Goal: Task Accomplishment & Management: Manage account settings

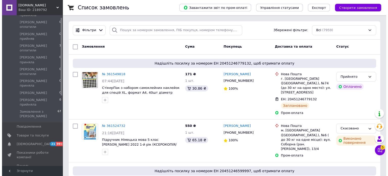
scroll to position [101, 0]
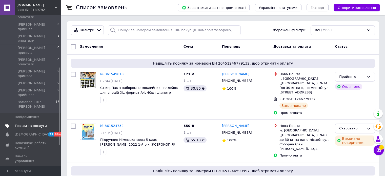
click at [25, 123] on span "Товари та послуги" at bounding box center [31, 125] width 32 height 5
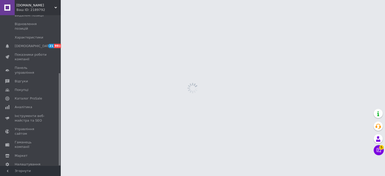
scroll to position [94, 0]
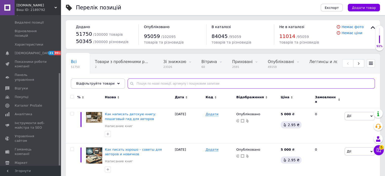
click at [138, 84] on input "text" at bounding box center [250, 83] width 247 height 10
paste input "ФП005489"
type input "ФП005489"
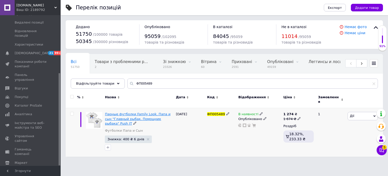
click at [155, 116] on span "Парные футболки Family Look. Папа и сын "Главный рыбак. Помощник рыбака" Push IT" at bounding box center [138, 118] width 66 height 13
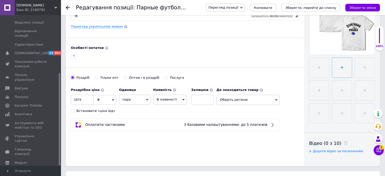
scroll to position [152, 0]
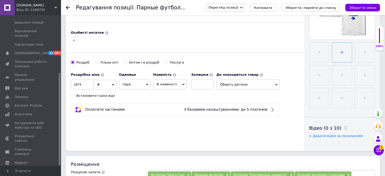
click at [344, 51] on input "file" at bounding box center [342, 52] width 20 height 20
type input "C:\fakepath\ChatGPT Image 12 вер. 2025 р., 14_57_06.png"
click at [342, 53] on input "file" at bounding box center [341, 52] width 20 height 20
type input "C:\fakepath\ChatGPT Image 12 вер. 2025 р., 15_04_38.png"
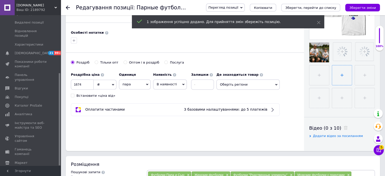
click at [342, 74] on input "file" at bounding box center [342, 75] width 20 height 20
type input "C:\fakepath\ChatGPT Image 12 вер. 2025 р., 14_57_06.png"
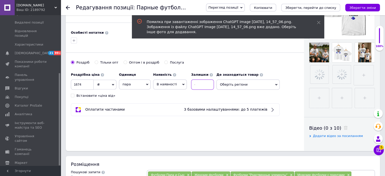
click at [203, 82] on input at bounding box center [202, 84] width 23 height 10
type input "98"
click at [242, 58] on div "Основна інформація Назва позиції (Російська) ✱ Парные футболки Family Look. Пап…" at bounding box center [185, 9] width 238 height 282
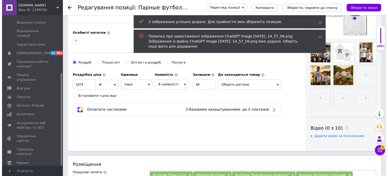
scroll to position [101, 0]
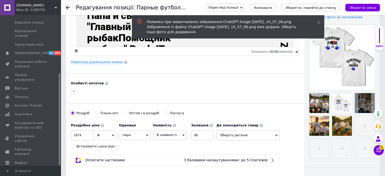
click at [362, 96] on div at bounding box center [365, 103] width 20 height 20
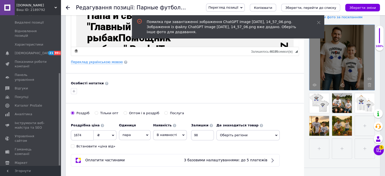
click at [353, 43] on div at bounding box center [341, 57] width 65 height 65
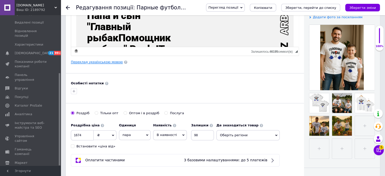
click at [103, 62] on link "Переклад українською мовою" at bounding box center [97, 62] width 52 height 4
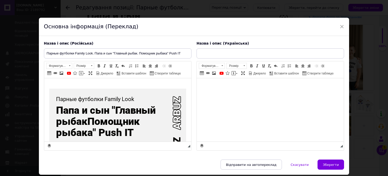
scroll to position [0, 0]
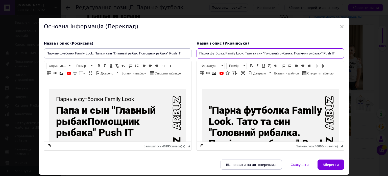
click at [226, 54] on input "Парна футболка Family Look. Тато та син "Головний рибалка. Помічник рибалки" Pu…" at bounding box center [271, 53] width 148 height 10
click at [224, 53] on input "Парна футболка Family Look. Тато та син "Головний рибалка. Помічник рибалки" Pu…" at bounding box center [271, 53] width 148 height 10
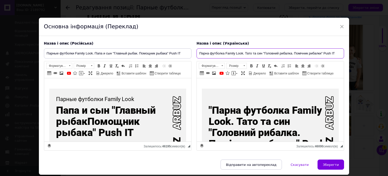
paste input "утболки парні Family Look для тата та сина з написами "Головний рибалка. Помічн…"
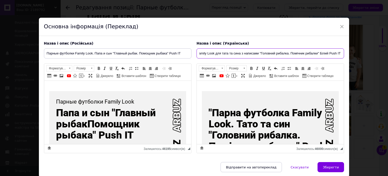
type input "Футболки парні Family Look для тата та сина з написами "Головний рибалка. Поміч…"
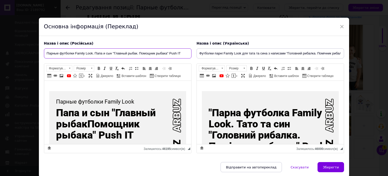
click at [108, 54] on input "Парные футболки Family Look. Папа и сын "Главный рыбак. Помощник рыбака" Push IT" at bounding box center [118, 53] width 148 height 10
click at [109, 55] on input "Парные футболки Family Look. Папа и сын "Главный рыбак. Помощник рыбака" Push IT" at bounding box center [118, 53] width 148 height 10
click at [109, 52] on input "Парные футболки Family Look. Папа и сын "Главный рыбак. Помощник рыбака" Push IT" at bounding box center [118, 53] width 148 height 10
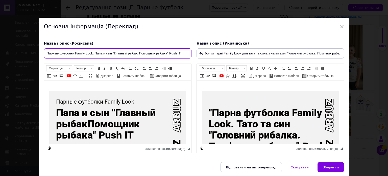
click at [109, 52] on input "Парные футболки Family Look. Папа и сын "Главный рыбак. Помощник рыбака" Push IT" at bounding box center [118, 53] width 148 height 10
paste input "утболки парные Family Look для папы и сына с надписями "Главный рыбак. Помощник…"
type input "Футболки парные Family Look для папы и сына с надписями "Главный рыбак. Помощни…"
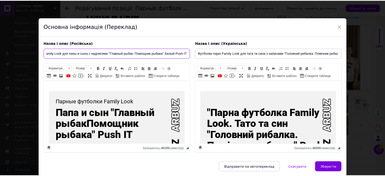
scroll to position [0, 0]
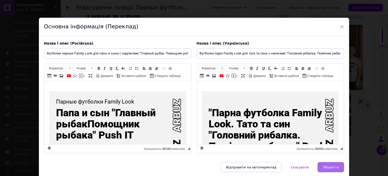
click at [336, 167] on span "Зберегти" at bounding box center [331, 167] width 16 height 4
type input "Футболки парные Family Look для папы и сына с надписями "Главный рыбак. Помощни…"
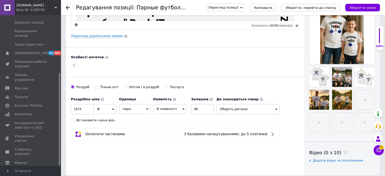
scroll to position [126, 0]
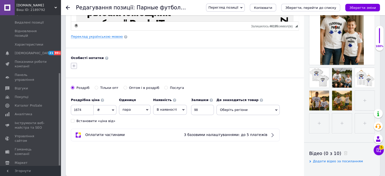
click at [73, 65] on icon "button" at bounding box center [74, 65] width 3 height 3
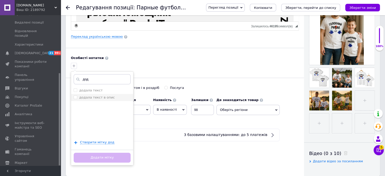
type input "дод"
click at [111, 96] on div "додала текст в опис" at bounding box center [102, 97] width 57 height 5
checkbox input "true"
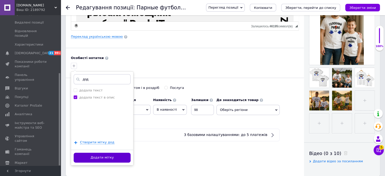
click at [100, 157] on button "Додати мітку" at bounding box center [102, 158] width 57 height 10
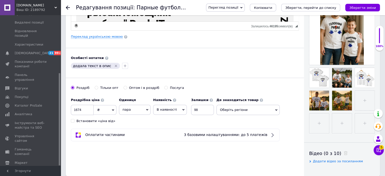
click at [169, 160] on div "Основна інформація Назва позиції (Російська) ✱ Футболки парные Family Look для …" at bounding box center [185, 35] width 238 height 282
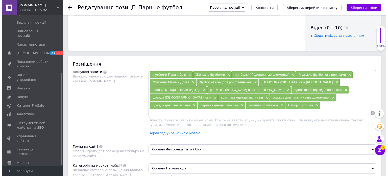
scroll to position [253, 0]
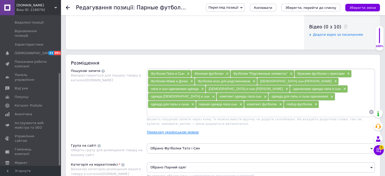
click at [170, 130] on link "Переклад українською мовою" at bounding box center [173, 132] width 52 height 4
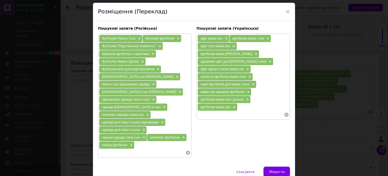
scroll to position [29, 0]
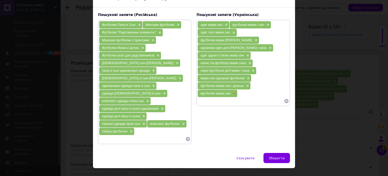
click at [234, 91] on span "×" at bounding box center [234, 93] width 4 height 4
click at [246, 84] on span "×" at bounding box center [247, 86] width 4 height 4
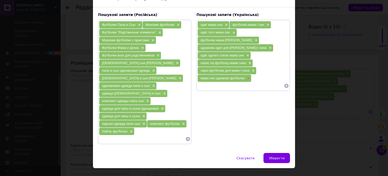
click at [249, 76] on span "×" at bounding box center [248, 78] width 4 height 4
click at [252, 69] on span "×" at bounding box center [253, 71] width 4 height 4
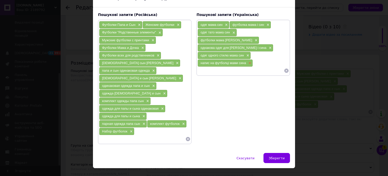
click at [250, 61] on span "×" at bounding box center [250, 63] width 4 height 4
click at [246, 53] on span "×" at bounding box center [248, 55] width 4 height 4
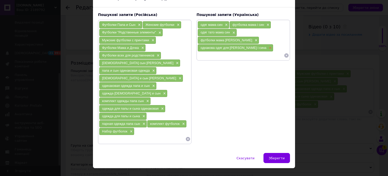
click at [268, 46] on span "×" at bounding box center [270, 48] width 4 height 4
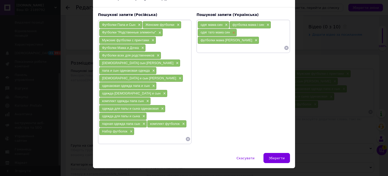
click at [233, 31] on span "×" at bounding box center [233, 33] width 4 height 4
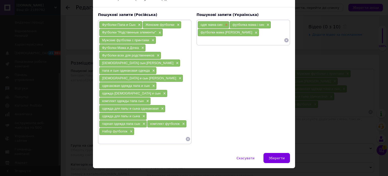
click at [225, 23] on span "×" at bounding box center [226, 25] width 4 height 4
click at [237, 24] on div "футболка мама і син ×" at bounding box center [218, 24] width 41 height 7
click at [234, 25] on span "×" at bounding box center [236, 25] width 4 height 4
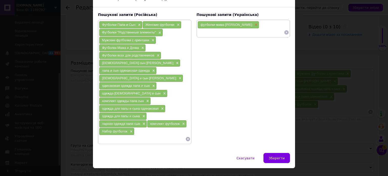
click at [254, 24] on span "×" at bounding box center [256, 25] width 4 height 4
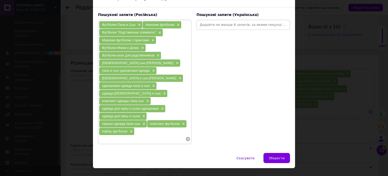
click at [231, 26] on input at bounding box center [244, 25] width 92 height 8
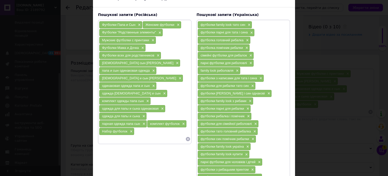
click at [131, 129] on span "×" at bounding box center [131, 131] width 4 height 4
click at [143, 114] on span "×" at bounding box center [143, 116] width 4 height 4
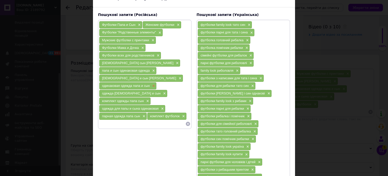
click at [153, 84] on span "×" at bounding box center [153, 86] width 4 height 4
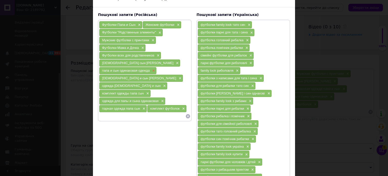
click at [152, 69] on span "×" at bounding box center [153, 71] width 4 height 4
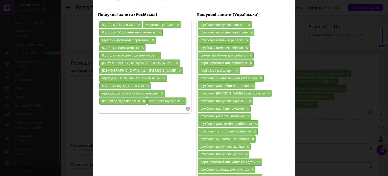
click at [157, 53] on span "×" at bounding box center [158, 55] width 4 height 4
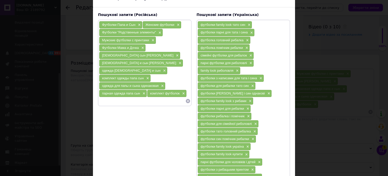
click at [153, 39] on span "×" at bounding box center [152, 40] width 4 height 4
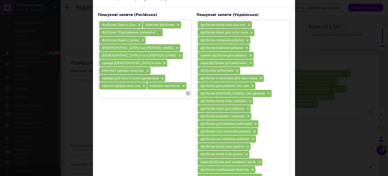
click at [158, 34] on span "×" at bounding box center [160, 33] width 4 height 4
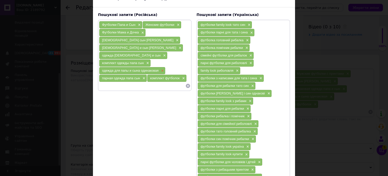
click at [161, 69] on span "×" at bounding box center [162, 71] width 4 height 4
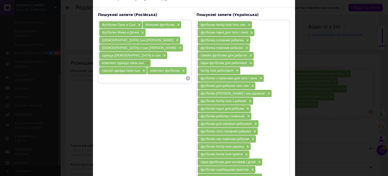
click at [147, 61] on span "×" at bounding box center [147, 63] width 4 height 4
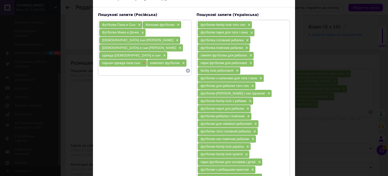
click at [142, 61] on span "×" at bounding box center [143, 63] width 4 height 4
click at [178, 46] on span "×" at bounding box center [180, 48] width 4 height 4
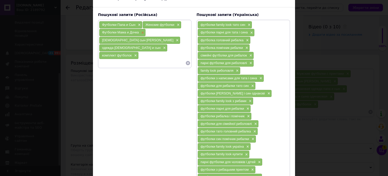
click at [140, 31] on span "×" at bounding box center [142, 33] width 4 height 4
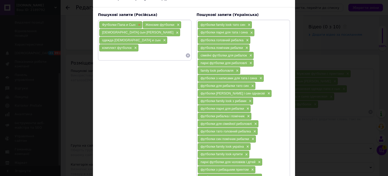
click at [137, 24] on span "×" at bounding box center [139, 25] width 4 height 4
click at [162, 38] on span "×" at bounding box center [164, 40] width 4 height 4
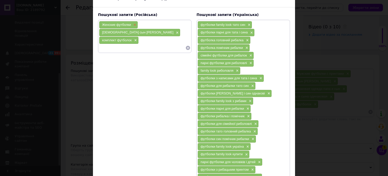
click at [133, 26] on span "×" at bounding box center [134, 25] width 4 height 4
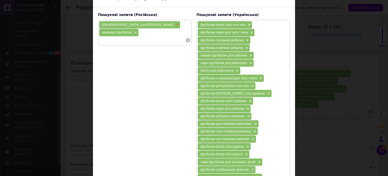
click at [175, 23] on span "×" at bounding box center [177, 25] width 4 height 4
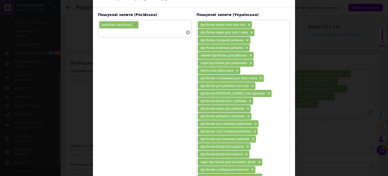
click at [134, 25] on span "×" at bounding box center [135, 25] width 4 height 4
click at [125, 28] on input at bounding box center [145, 25] width 92 height 8
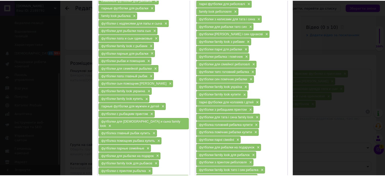
scroll to position [141, 0]
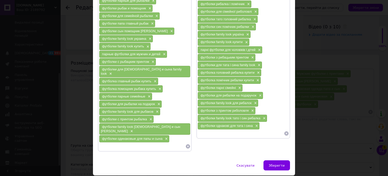
click at [281, 163] on span "Зберегти" at bounding box center [277, 165] width 16 height 4
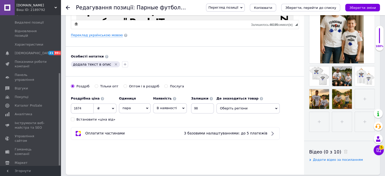
scroll to position [101, 0]
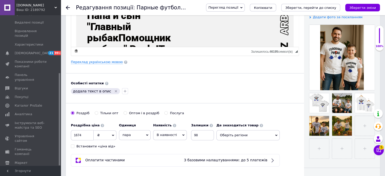
click at [272, 81] on div "Особисті нотатки" at bounding box center [185, 83] width 228 height 5
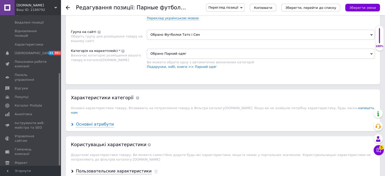
click at [94, 121] on div "Основні атрибути" at bounding box center [95, 124] width 38 height 6
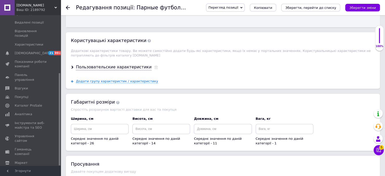
scroll to position [784, 0]
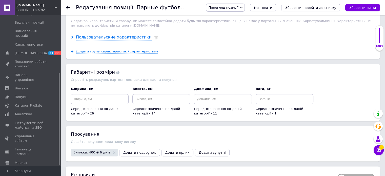
click at [111, 34] on div "Пользовательские характеристики" at bounding box center [114, 37] width 76 height 6
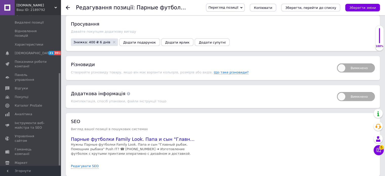
scroll to position [1032, 0]
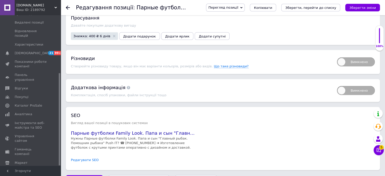
click at [91, 158] on link "Редагувати SEO" at bounding box center [85, 160] width 28 height 5
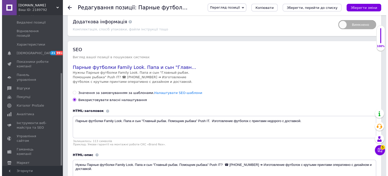
scroll to position [1134, 0]
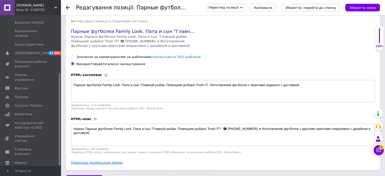
click at [102, 160] on link "Переклад українською мовою" at bounding box center [97, 162] width 52 height 4
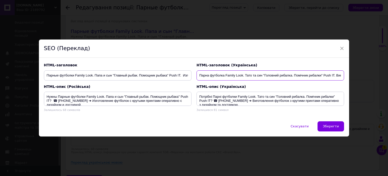
click at [207, 79] on input "Парна футболка Family Look. Тато та син "Головний рибалка. Помічник рибалки" Pu…" at bounding box center [271, 75] width 148 height 10
drag, startPoint x: 200, startPoint y: 76, endPoint x: 223, endPoint y: 74, distance: 22.3
click at [223, 74] on input "Парна футболка Family Look. Тато та син "Головний рибалка. Помічник рибалки" Pu…" at bounding box center [271, 75] width 148 height 10
click at [199, 76] on input "Парна футболка Family Look. Тато та син "Головний рибалка. Помічник рибалки" Pu…" at bounding box center [271, 75] width 148 height 10
drag, startPoint x: 199, startPoint y: 76, endPoint x: 333, endPoint y: 69, distance: 134.5
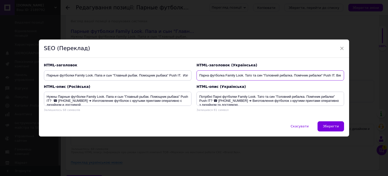
click at [333, 69] on div "HTML-заголовок (Українська) Парна футболка Family Look. Тато та син "Головний р…" at bounding box center [270, 71] width 153 height 23
paste input "утболки парні Family Look для тата та сина з написами "Головний рибалка. Помічн…"
type input "Футболки парні Family Look для тата та сина з написами "Головний рибалка. Поміч…"
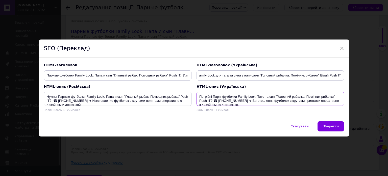
click at [212, 95] on textarea "Потрібні Парні футболки Family Look. Тато та син "Головний рибалка. Помічник ри…" at bounding box center [271, 99] width 148 height 14
drag, startPoint x: 212, startPoint y: 97, endPoint x: 216, endPoint y: 97, distance: 4.8
click at [216, 97] on textarea "Потрібні Парні футболки Family Look. Тато та син "Головний рибалка. Помічник ри…" at bounding box center [271, 99] width 148 height 14
click at [217, 97] on textarea "Потрібні Парні футболки Family Look. Тато та син "Головний рибалка. Помічник ри…" at bounding box center [271, 99] width 148 height 14
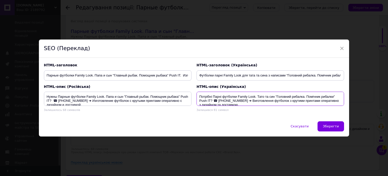
drag, startPoint x: 213, startPoint y: 95, endPoint x: 210, endPoint y: 99, distance: 4.6
click at [210, 99] on textarea "Потрібні Парні футболки Family Look. Тато та син "Головний рибалка. Помічник ри…" at bounding box center [271, 99] width 148 height 14
paste textarea "утболки парні Family Look для тата та сина з написами "Головний рибалка. Помічн…"
click at [221, 98] on textarea "Потрібні Футболки парні Family Look для тата та сина з написами "Головний рибал…" at bounding box center [271, 99] width 148 height 14
type textarea "Потрібні Футболки парні Family Look для тата та сина з написами "Головний рибал…"
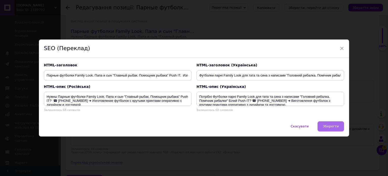
click at [327, 124] on span "Зберегти" at bounding box center [331, 126] width 16 height 4
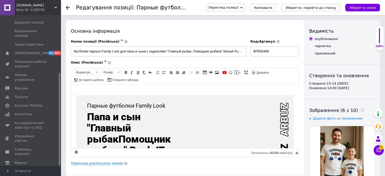
click at [274, 58] on div "Опис (Російська) ✱ Парные футболки Family Look Папа и сын "Главный рыбакПомощни…" at bounding box center [184, 109] width 233 height 102
click at [272, 52] on input "ФП005489" at bounding box center [274, 51] width 49 height 10
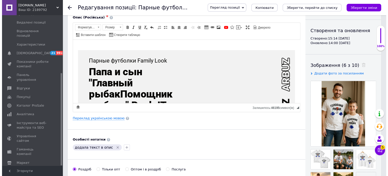
scroll to position [51, 0]
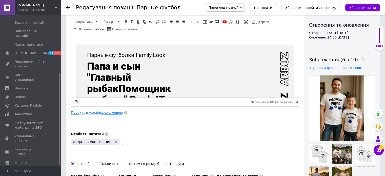
click at [79, 111] on link "Переклад українською мовою" at bounding box center [97, 113] width 52 height 4
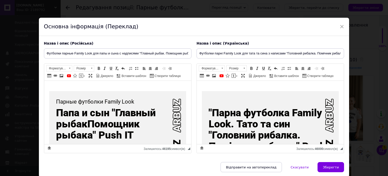
scroll to position [0, 0]
click at [341, 26] on span "×" at bounding box center [342, 26] width 5 height 9
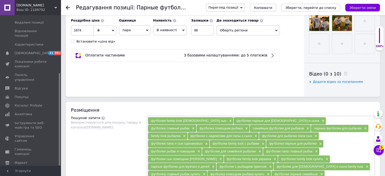
scroll to position [228, 0]
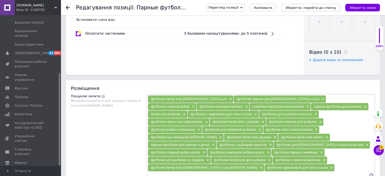
click at [334, 59] on span "Додати відео за посиланням" at bounding box center [338, 60] width 50 height 4
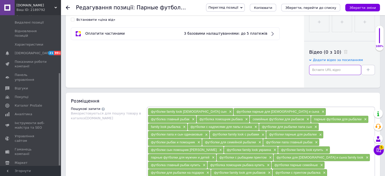
click at [329, 70] on input "text" at bounding box center [335, 70] width 52 height 10
paste input "https://www.youtube.com/watch?v=JZo82jKqv3A"
type input "https://www.youtube.com/watch?v=JZo82jKqv3A"
click at [373, 70] on button at bounding box center [368, 70] width 14 height 10
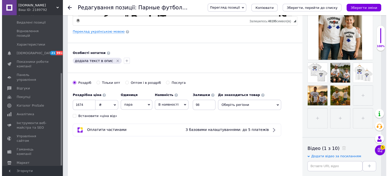
scroll to position [51, 0]
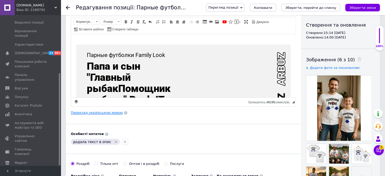
click at [79, 111] on link "Переклад українською мовою" at bounding box center [97, 113] width 52 height 4
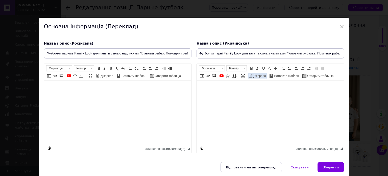
click at [253, 77] on span "Джерело" at bounding box center [259, 76] width 13 height 4
click at [224, 98] on textarea "Редактор, 34D57FBF-66B7-4134-AD9B-75084AA119D4" at bounding box center [270, 112] width 147 height 63
paste textarea "<h2 style="text-align:center"><strong>Футболки парні Family Look для тата та си…"
type textarea "<h2 style="text-align:center"><strong>Футболки парні Family Look для тата та си…"
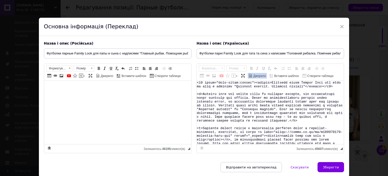
scroll to position [390, 0]
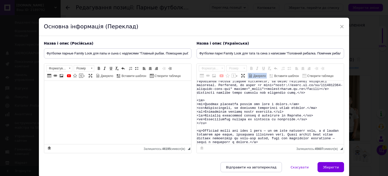
click at [253, 74] on span "Джерело" at bounding box center [259, 76] width 13 height 4
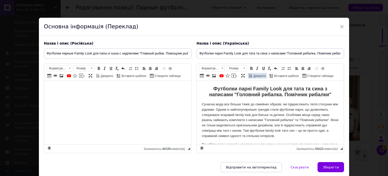
scroll to position [0, 0]
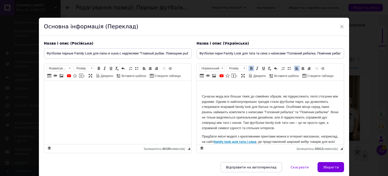
scroll to position [25, 0]
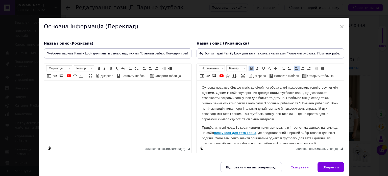
click at [260, 111] on p "Сучасна мода все більше тяжіє до сімейних образів, які підкреслюють теплі стосу…" at bounding box center [270, 103] width 137 height 37
click at [239, 132] on strong "family look для тата і сина" at bounding box center [235, 133] width 42 height 4
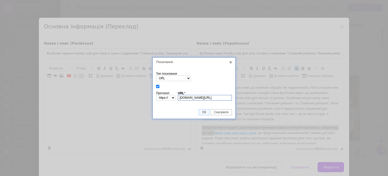
scroll to position [0, 0]
click at [201, 113] on span "ОК" at bounding box center [204, 112] width 10 height 4
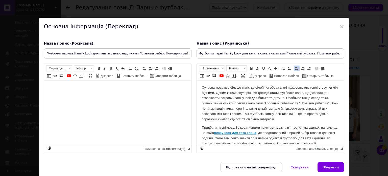
click at [253, 116] on p "Сучасна мода все більше тяжіє до сімейних образів, які підкреслюють теплі стосу…" at bounding box center [270, 103] width 137 height 37
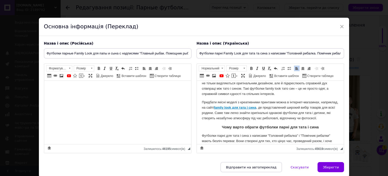
click at [304, 116] on p "Придбати якісні моделі з креативними принтами можна в інтернет-магазинах, напри…" at bounding box center [270, 110] width 137 height 21
click at [297, 111] on p "Придбати якісні моделі з креативними принтами можна в інтернет-магазинах, напри…" at bounding box center [270, 110] width 137 height 21
drag, startPoint x: 295, startPoint y: 113, endPoint x: 222, endPoint y: 118, distance: 73.3
click at [222, 118] on p "Придбати якісні моделі з креативними принтами можна в інтернет-магазинах, напри…" at bounding box center [270, 110] width 137 height 21
click at [250, 69] on span at bounding box center [252, 68] width 4 height 4
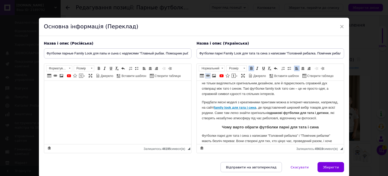
click at [207, 75] on span at bounding box center [208, 76] width 4 height 4
select select "http://"
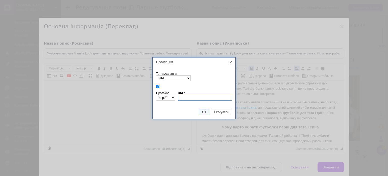
paste input "https://familylook.com.ua/ua/g109536554-futbolki-papa-syn"
type input "https://familylook.com.ua/ua/g109536554-futbolki-papa-syn"
select select "https://"
type input "familylook.com.ua/ua/g109536554-futbolki-papa-syn"
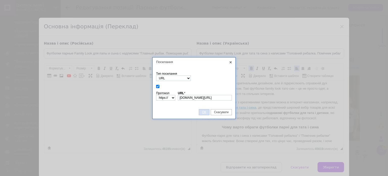
click at [204, 110] on span "ОК" at bounding box center [204, 112] width 10 height 4
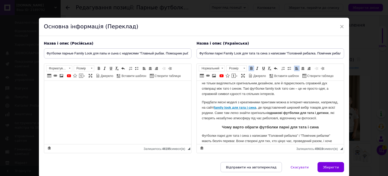
scroll to position [0, 0]
click at [270, 116] on p "Придбати якісні моделі з креативними принтами можна в інтернет-магазинах, напри…" at bounding box center [270, 110] width 137 height 21
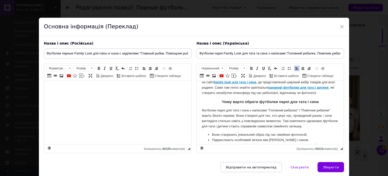
scroll to position [101, 0]
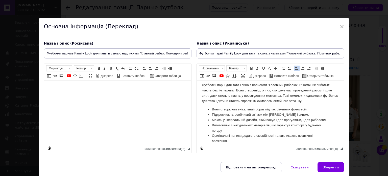
click at [208, 92] on p "Футболки парні для тата і сина з написами "Головний рибалка" і "Помічник рибалк…" at bounding box center [270, 92] width 137 height 21
drag, startPoint x: 198, startPoint y: 91, endPoint x: 248, endPoint y: 91, distance: 50.3
click at [250, 69] on span at bounding box center [252, 68] width 4 height 4
click at [207, 75] on span at bounding box center [208, 76] width 4 height 4
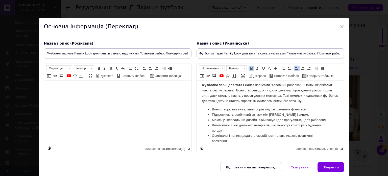
select select "http://"
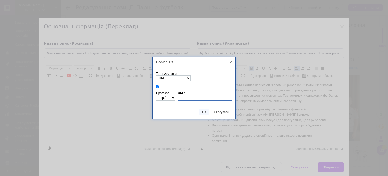
paste input "https://farbik.com.ua/ua/g143280573-futbolki-papa-syn"
type input "https://farbik.com.ua/ua/g143280573-futbolki-papa-syn"
select select "https://"
type input "farbik.com.ua/ua/g143280573-futbolki-papa-syn"
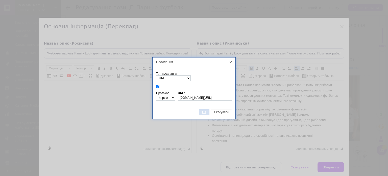
drag, startPoint x: 9, startPoint y: 31, endPoint x: 205, endPoint y: 111, distance: 212.0
click at [205, 111] on span "ОК" at bounding box center [204, 112] width 10 height 4
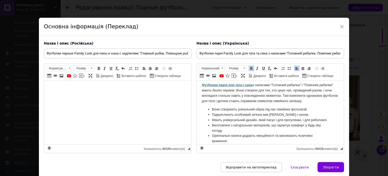
click at [267, 117] on li "Підкреслюють особливий зв'язок між татом і сином." at bounding box center [270, 114] width 117 height 5
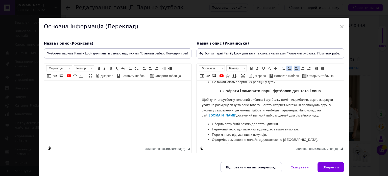
scroll to position [379, 0]
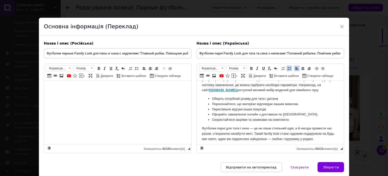
click at [218, 92] on strong "[DOMAIN_NAME]" at bounding box center [222, 90] width 27 height 4
click at [220, 93] on p "Щоб купити футболку головний рибалка і футболку помічник рибалки, варто звернут…" at bounding box center [270, 82] width 137 height 21
click at [241, 122] on li "Скористайтеся акціями та знижками на комплекти." at bounding box center [270, 119] width 117 height 5
click at [231, 93] on p "Щоб купити футболку головний рибалка і футболку помічник рибалки, варто звернут…" at bounding box center [270, 82] width 137 height 21
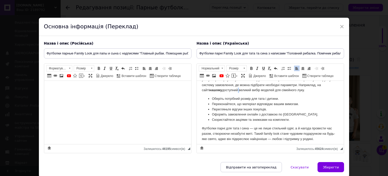
click at [231, 93] on p "Щоб купити футболку головний рибалка і футболку помічник рибалки, варто звернут…" at bounding box center [270, 82] width 137 height 21
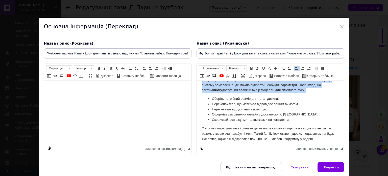
click at [231, 93] on p "Щоб купити футболку головний рибалка і футболку помічник рибалки, варто звернут…" at bounding box center [270, 82] width 137 height 21
click at [251, 68] on span at bounding box center [252, 68] width 4 height 4
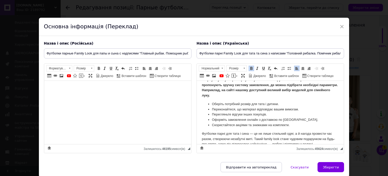
click at [251, 68] on span at bounding box center [252, 68] width 4 height 4
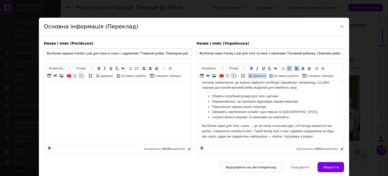
click at [256, 76] on span "Джерело" at bounding box center [259, 76] width 13 height 4
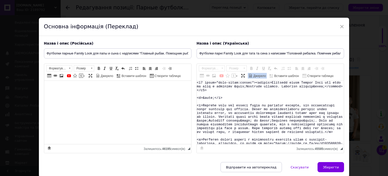
click at [260, 109] on textarea "Редактор, 34D57FBF-66B7-4134-AD9B-75084AA119D4" at bounding box center [270, 112] width 147 height 63
click at [257, 114] on textarea "Редактор, 34D57FBF-66B7-4134-AD9B-75084AA119D4" at bounding box center [270, 112] width 147 height 63
click at [257, 75] on span "Джерело" at bounding box center [259, 76] width 13 height 4
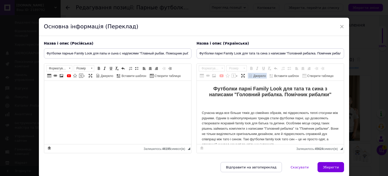
scroll to position [0, 0]
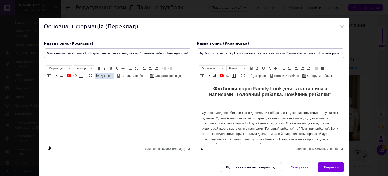
click at [104, 76] on span "Джерело" at bounding box center [106, 76] width 13 height 4
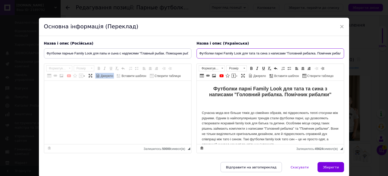
click at [225, 53] on input "Футболки парні Family Look для тата та сина з написами "Головний рибалка. Поміч…" at bounding box center [271, 53] width 148 height 10
click at [224, 53] on input "Футболки парні Family Look для тата та сина з написами "Головний рибалка. Поміч…" at bounding box center [271, 53] width 148 height 10
click at [137, 106] on textarea "Редактор, AFA5D7A9-6AF1-4DE5-8175-D4E689174001" at bounding box center [117, 112] width 147 height 63
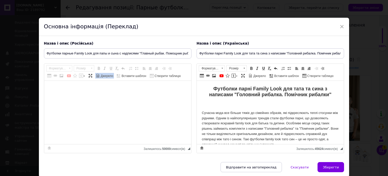
paste textarea "<h2 style="text-align:center"><strong>Парные футболки Family Look для папы и сы…"
type textarea "<h2 style="text-align:center"><strong>Парные футболки Family Look для папы и сы…"
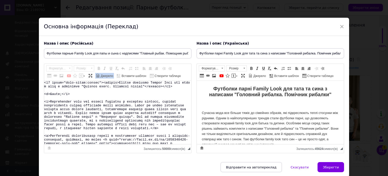
scroll to position [409, 0]
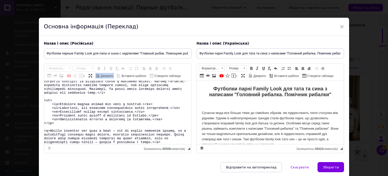
click at [105, 74] on span "Джерело" at bounding box center [106, 76] width 13 height 4
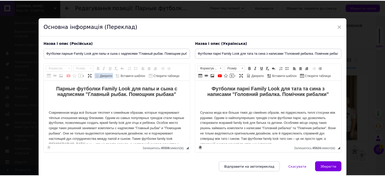
scroll to position [0, 0]
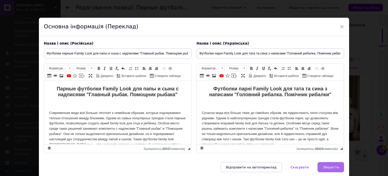
click at [330, 165] on span "Зберегти" at bounding box center [331, 167] width 16 height 4
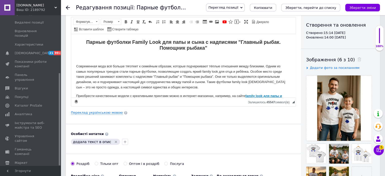
click at [233, 8] on span "Перегляд позиції" at bounding box center [223, 8] width 30 height 4
click at [241, 16] on li "Зберегти та переглянути на сайті" at bounding box center [245, 17] width 79 height 7
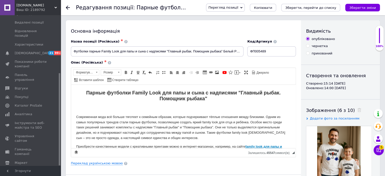
click at [368, 10] on icon "Зберегти зміни" at bounding box center [362, 8] width 27 height 4
click at [284, 50] on input "ФП005489" at bounding box center [271, 51] width 49 height 10
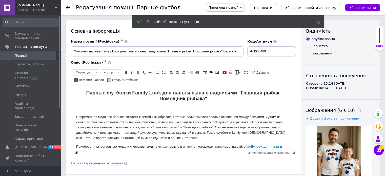
click at [30, 56] on span "Позиції" at bounding box center [31, 55] width 32 height 5
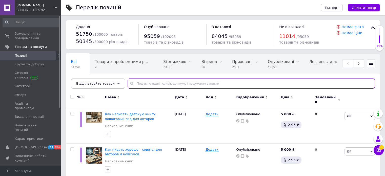
click at [133, 83] on input "text" at bounding box center [250, 83] width 247 height 10
paste input "ФП005489"
type input "ФП005489"
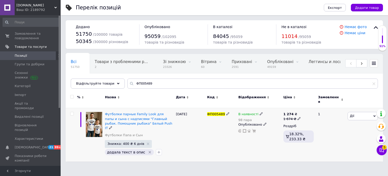
click at [73, 112] on input "checkbox" at bounding box center [71, 113] width 3 height 3
checkbox input "true"
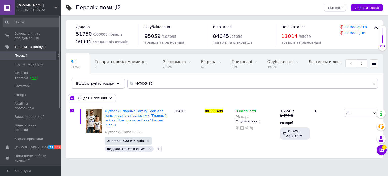
click at [338, 9] on span "Експорт" at bounding box center [335, 8] width 14 height 4
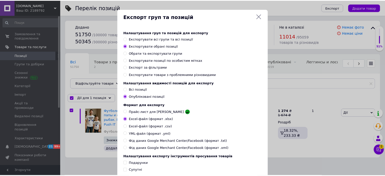
scroll to position [61, 0]
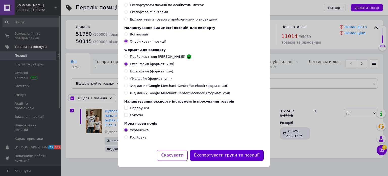
click at [230, 156] on button "Експортувати групи та позиції" at bounding box center [227, 155] width 74 height 11
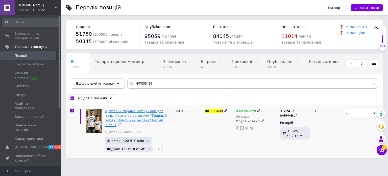
click at [140, 114] on span "Футболки парные Family Look для папы и сына с надписями "Главный рыбак. Помощни…" at bounding box center [136, 118] width 62 height 18
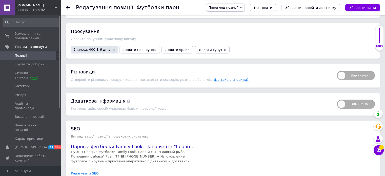
scroll to position [684, 0]
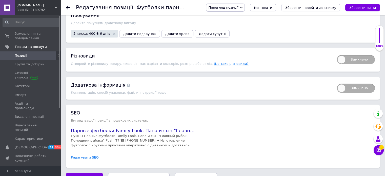
click at [89, 155] on link "Редагувати SEO" at bounding box center [85, 157] width 28 height 5
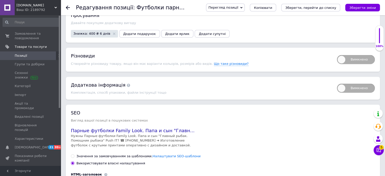
scroll to position [785, 0]
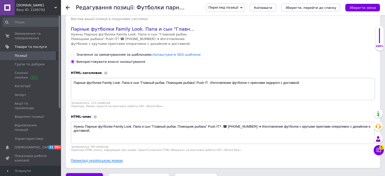
click at [96, 158] on link "Переклад українською мовою" at bounding box center [97, 160] width 52 height 4
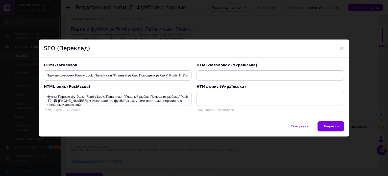
type input "Футболки парні Family Look для тата та сина з написами "Головний рибалка. Поміч…"
type textarea "Потрібні Футболки парні Family Look для тата та сина з написами "Головний рибал…"
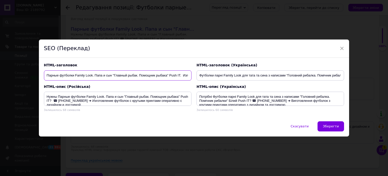
click at [127, 75] on input "Парные футболки Family Look. Папа и сын "Главный рыбак. Помощник рыбака" Push I…" at bounding box center [118, 75] width 148 height 10
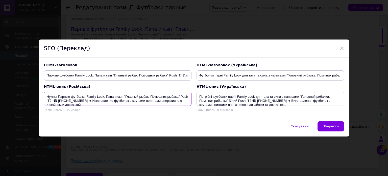
click at [156, 98] on textarea "Нужны Парные футболки Family Look. Папа и сын "Главный рыбак. Помощник рыбака" …" at bounding box center [118, 99] width 148 height 14
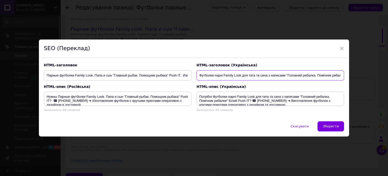
click at [267, 76] on input "Футболки парні Family Look для тата та сина з написами "Головний рибалка. Поміч…" at bounding box center [271, 75] width 148 height 10
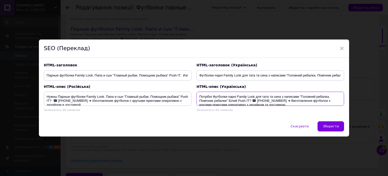
click at [209, 102] on textarea "Потрібні Футболки парні Family Look для тата та сина з написами "Головний рибал…" at bounding box center [271, 99] width 148 height 14
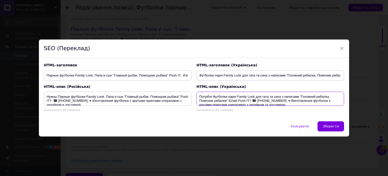
click at [209, 102] on textarea "Потрібні Футболки парні Family Look для тата та сина з написами "Головний рибал…" at bounding box center [271, 99] width 148 height 14
click at [209, 99] on textarea "Потрібні Футболки парні Family Look для тата та сина з написами "Головний рибал…" at bounding box center [271, 99] width 148 height 14
click at [341, 48] on span "×" at bounding box center [342, 48] width 5 height 9
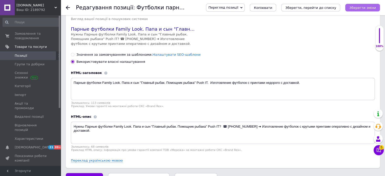
click at [356, 6] on icon "Зберегти зміни" at bounding box center [362, 8] width 27 height 4
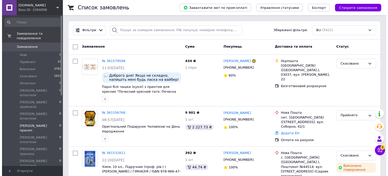
scroll to position [101, 0]
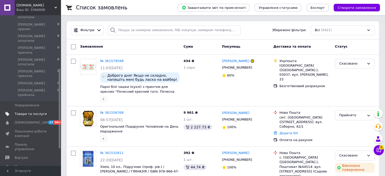
click at [28, 110] on link "Товари та послуги" at bounding box center [31, 114] width 62 height 9
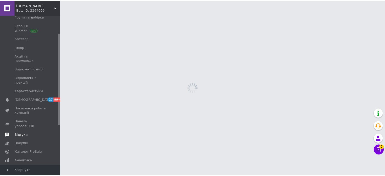
scroll to position [18, 0]
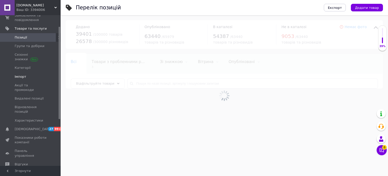
click at [24, 77] on span "Імпорт" at bounding box center [21, 76] width 12 height 5
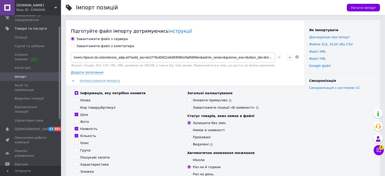
click at [98, 46] on div "Завантажити файл з комп'ютера" at bounding box center [105, 46] width 58 height 5
click at [74, 46] on input "Завантажити файл з комп'ютера" at bounding box center [72, 45] width 3 height 3
radio input "true"
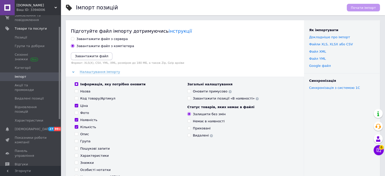
click at [95, 59] on button "Завантажити файл" at bounding box center [91, 56] width 41 height 8
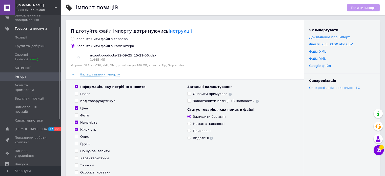
click at [76, 89] on label "Інформація, яку потрібно оновити" at bounding box center [110, 86] width 71 height 5
click at [76, 88] on input "Інформація, яку потрібно оновити" at bounding box center [76, 86] width 3 height 3
checkbox input "false"
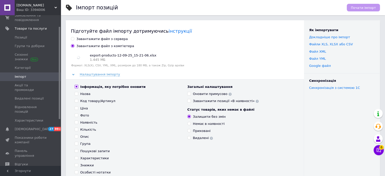
checkbox input "false"
click at [76, 88] on label "Інформація, яку потрібно оновити" at bounding box center [110, 86] width 71 height 5
click at [76, 88] on input "Інформація, яку потрібно оновити" at bounding box center [76, 86] width 3 height 3
checkbox input "true"
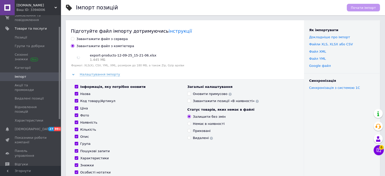
checkbox input "true"
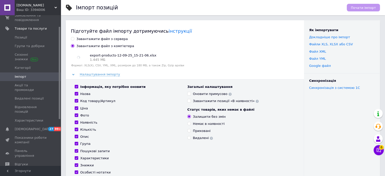
checkbox input "true"
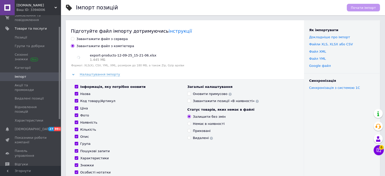
checkbox input "true"
click at [365, 7] on span "Почати імпорт" at bounding box center [363, 8] width 25 height 4
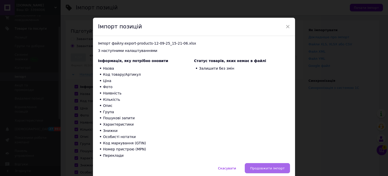
click at [270, 171] on button "Продовжити імпорт" at bounding box center [267, 168] width 45 height 10
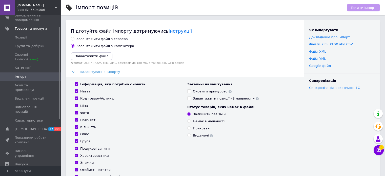
scroll to position [202, 0]
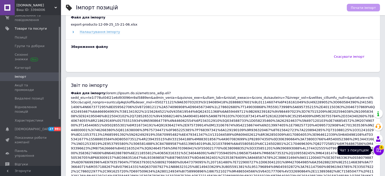
click at [380, 148] on span "6" at bounding box center [381, 147] width 5 height 5
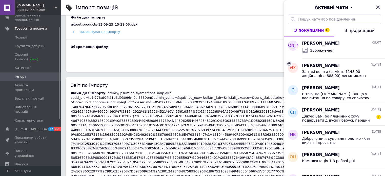
click at [380, 148] on div "Ольга Цимбал 09.09.2025 Комплектація 1-3 робочі дні" at bounding box center [343, 159] width 83 height 22
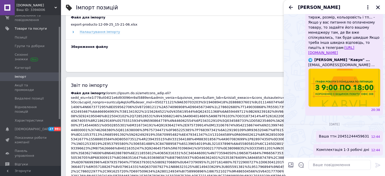
scroll to position [280, 0]
click at [379, 6] on icon "Закрити" at bounding box center [378, 8] width 4 height 4
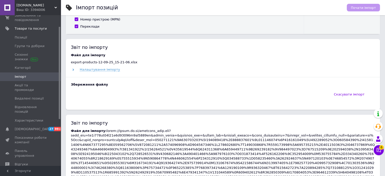
scroll to position [101, 0]
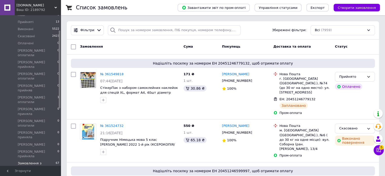
scroll to position [51, 0]
click at [28, 174] on span "Товари та послуги" at bounding box center [31, 176] width 32 height 5
